Goal: Task Accomplishment & Management: Complete application form

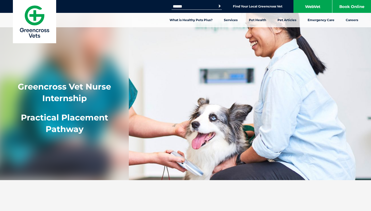
click at [73, 120] on span "Practical Placement Pathway" at bounding box center [64, 124] width 87 height 22
click at [70, 125] on span "Practical Placement Pathway" at bounding box center [64, 124] width 87 height 22
click at [73, 115] on span "Practical Placement Pathway" at bounding box center [64, 124] width 87 height 22
click at [72, 89] on strong "Greencross Vet Nurse Internship" at bounding box center [64, 93] width 93 height 22
click at [73, 85] on strong "Greencross Vet Nurse Internship" at bounding box center [64, 93] width 93 height 22
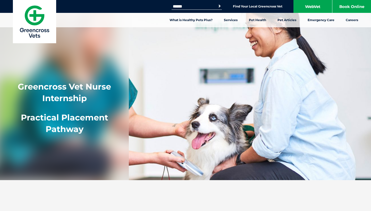
click at [72, 95] on strong "Greencross Vet Nurse Internship" at bounding box center [64, 93] width 93 height 22
click at [72, 99] on strong "Greencross Vet Nurse Internship" at bounding box center [64, 93] width 93 height 22
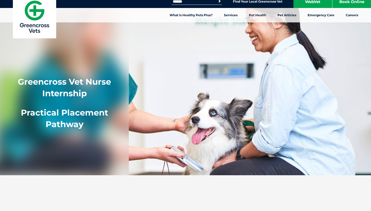
scroll to position [5, 0]
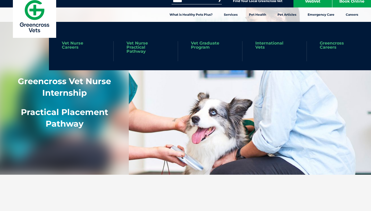
click at [133, 48] on link "Vet Nurse Practical Pathway" at bounding box center [145, 47] width 38 height 12
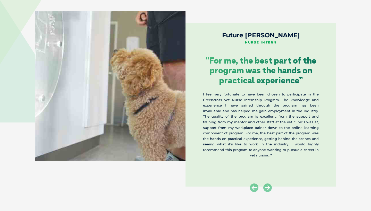
scroll to position [824, 0]
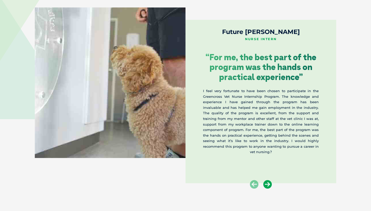
click at [270, 180] on icon at bounding box center [267, 184] width 9 height 9
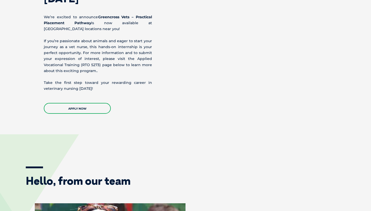
scroll to position [547, 0]
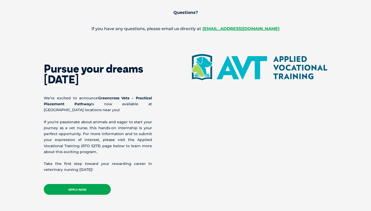
click at [98, 184] on link "APPLY NOW" at bounding box center [77, 189] width 67 height 11
